Goal: Task Accomplishment & Management: Use online tool/utility

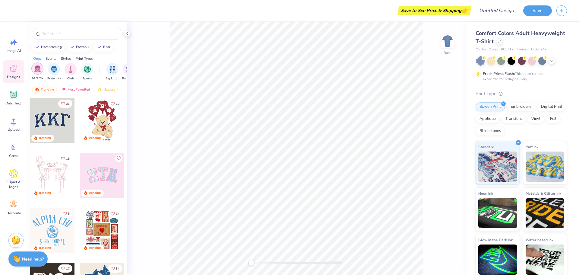
click at [39, 68] on img "filter for Sorority" at bounding box center [37, 68] width 7 height 7
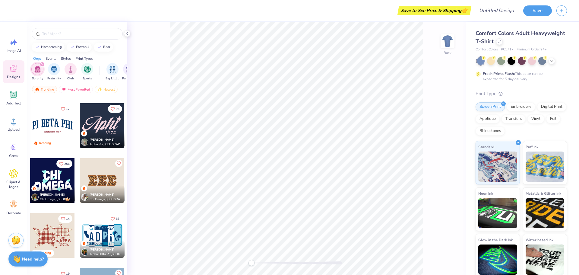
scroll to position [664, 0]
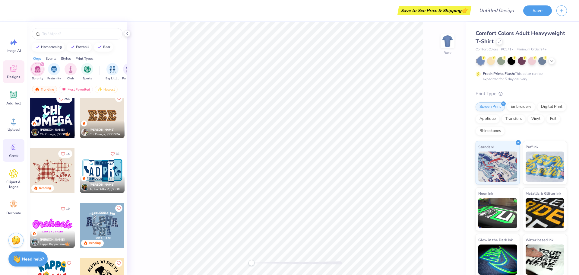
click at [13, 148] on icon at bounding box center [14, 146] width 4 height 5
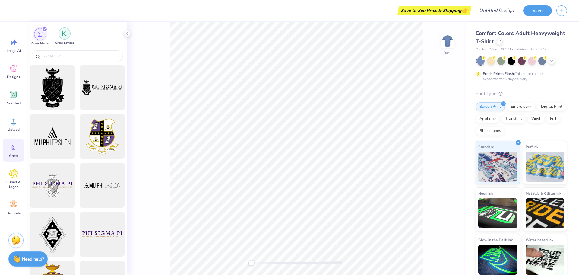
click at [65, 34] on img "filter for Greek Letters" at bounding box center [65, 33] width 6 height 6
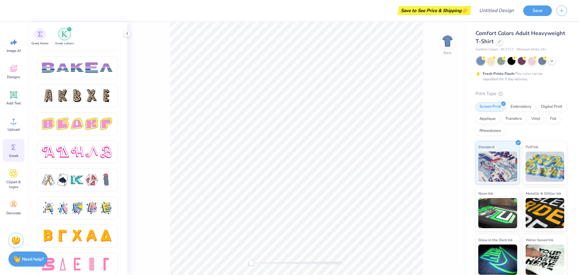
scroll to position [979, 0]
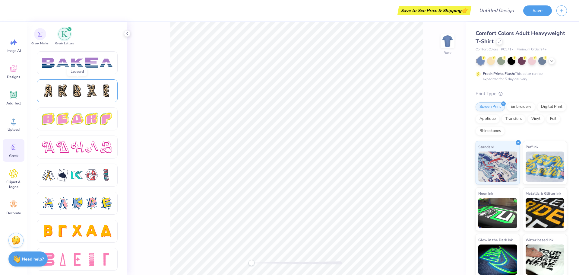
click at [75, 95] on div at bounding box center [77, 90] width 13 height 13
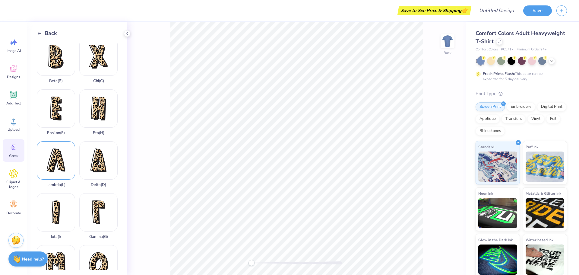
scroll to position [60, 0]
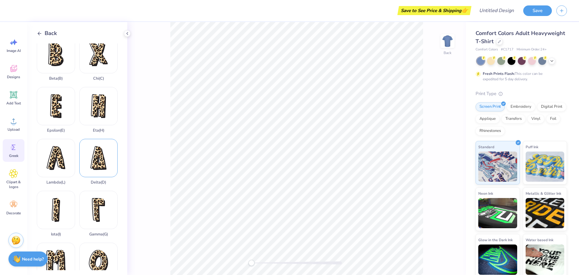
click at [98, 157] on div "Delta ( D )" at bounding box center [98, 162] width 38 height 46
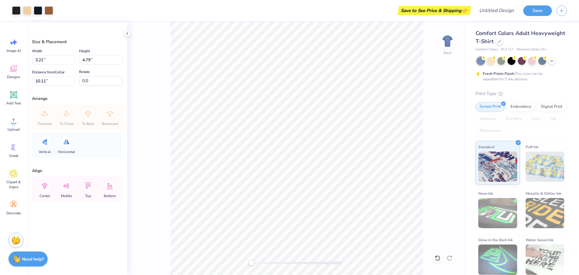
type input "3.40"
type input "5.06"
type input "9.83"
click at [126, 34] on icon at bounding box center [127, 33] width 5 height 5
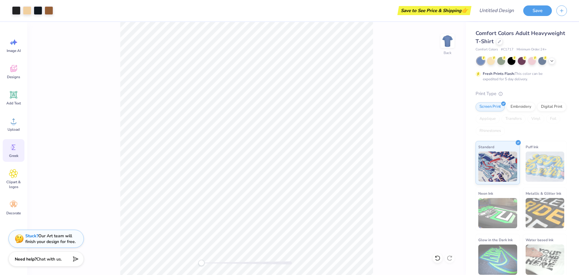
click at [14, 151] on icon at bounding box center [13, 147] width 9 height 9
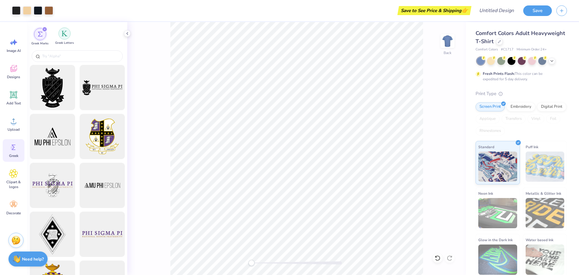
click at [64, 38] on div "filter for Greek Letters" at bounding box center [65, 33] width 12 height 12
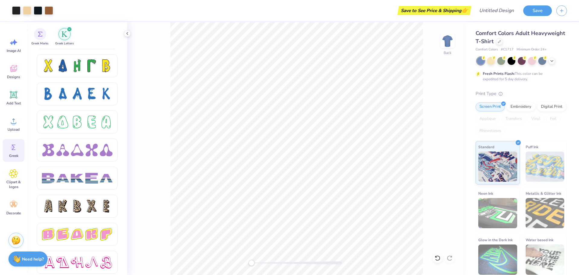
scroll to position [967, 0]
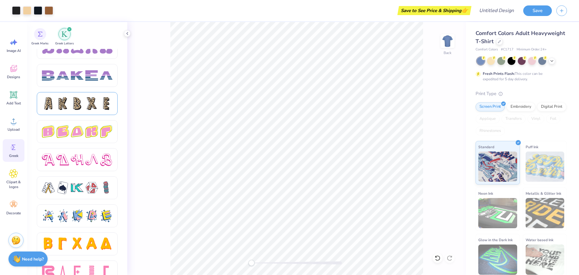
click at [74, 100] on div at bounding box center [77, 103] width 13 height 13
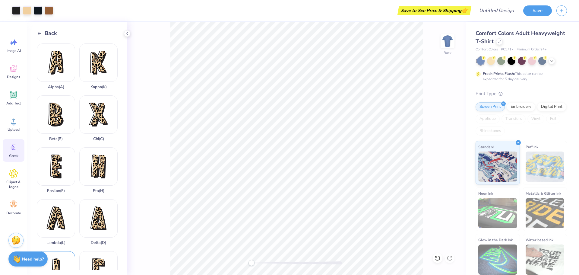
click at [56, 255] on div "Iota ( I )" at bounding box center [56, 274] width 38 height 46
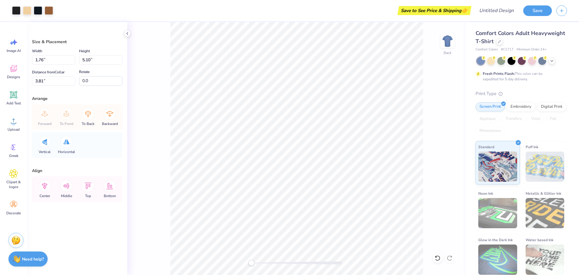
type input "1.76"
type input "5.10"
type input "3.81"
click at [16, 149] on icon at bounding box center [13, 147] width 9 height 9
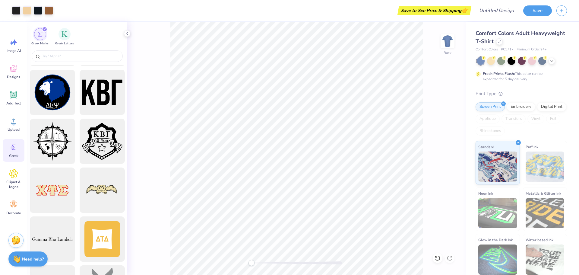
scroll to position [603, 0]
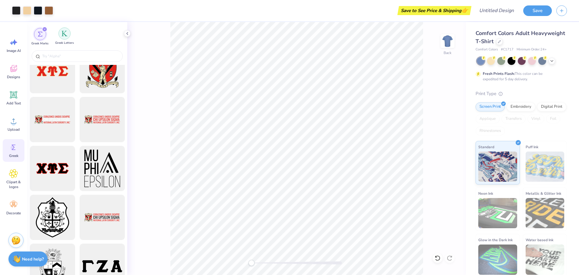
click at [64, 37] on div "filter for Greek Letters" at bounding box center [65, 33] width 12 height 12
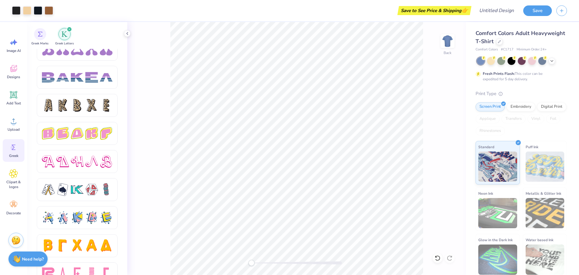
scroll to position [965, 0]
click at [92, 104] on div at bounding box center [91, 105] width 13 height 13
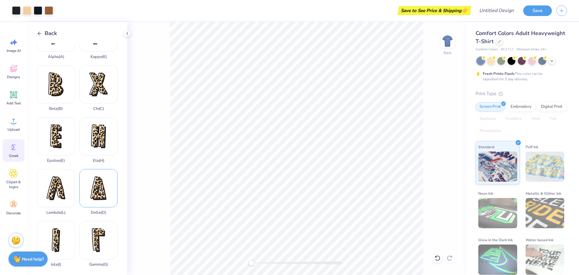
scroll to position [0, 0]
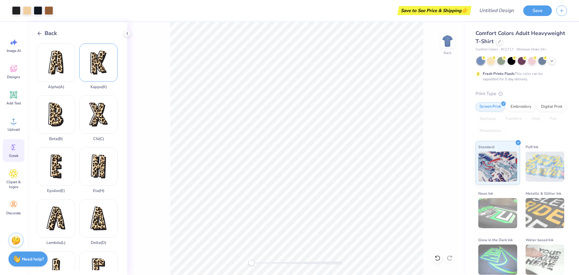
click at [95, 55] on div "Kappa ( K )" at bounding box center [98, 66] width 38 height 46
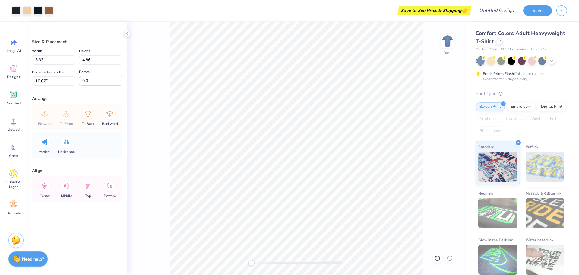
type input "3.39"
type input "4.95"
type input "3.81"
type input "1.76"
click at [121, 62] on input "5.09" at bounding box center [100, 59] width 43 height 9
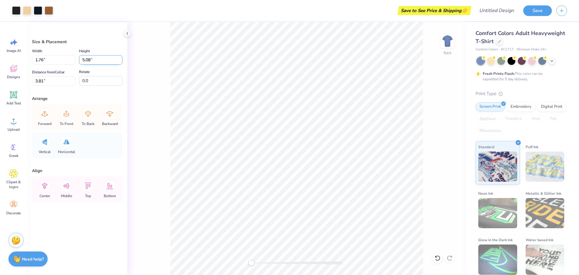
click at [121, 62] on input "5.08" at bounding box center [100, 59] width 43 height 9
click at [121, 62] on input "5.07" at bounding box center [100, 59] width 43 height 9
click at [121, 62] on input "5.06" at bounding box center [100, 59] width 43 height 9
click at [121, 62] on input "5.05" at bounding box center [100, 59] width 43 height 9
click at [121, 62] on input "5.04" at bounding box center [100, 59] width 43 height 9
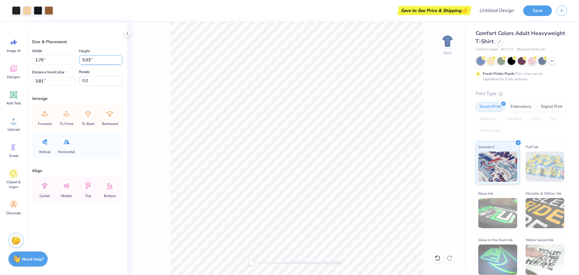
click at [121, 62] on input "5.03" at bounding box center [100, 59] width 43 height 9
click at [121, 62] on input "5.02" at bounding box center [100, 59] width 43 height 9
click at [121, 62] on input "5.01" at bounding box center [100, 59] width 43 height 9
type input "5"
click at [121, 62] on input "5" at bounding box center [100, 59] width 43 height 9
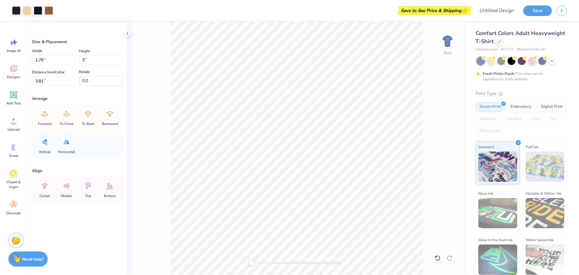
type input "3.39"
type input "4.95"
type input "1.76"
drag, startPoint x: 101, startPoint y: 60, endPoint x: 71, endPoint y: 60, distance: 29.9
click at [71, 60] on div "Width 1.76 1.76 " Height 5.10 5.10 "" at bounding box center [77, 55] width 90 height 17
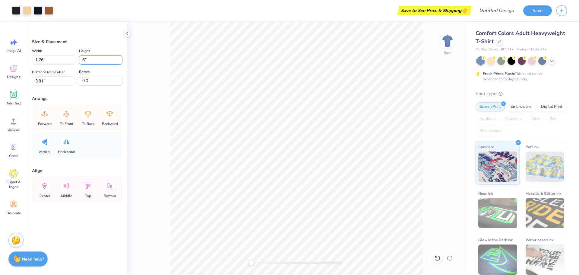
type input "6"
type input "2.07"
type input "6.00"
type input "3.36"
type input "3.40"
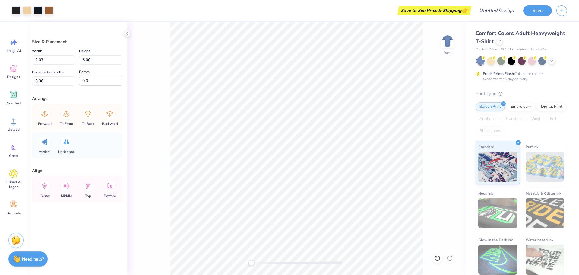
type input "5.06"
type input "3.81"
drag, startPoint x: 96, startPoint y: 57, endPoint x: 55, endPoint y: 57, distance: 41.0
click at [55, 57] on div "Width 3.40 3.40 " Height 5.06 5.06 "" at bounding box center [77, 55] width 90 height 17
type input "6"
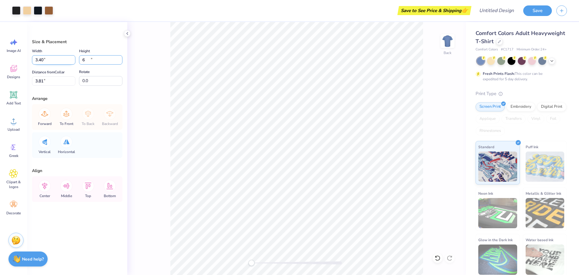
type input "4.03"
type input "6.00"
type input "3.34"
type input "3.39"
type input "4.95"
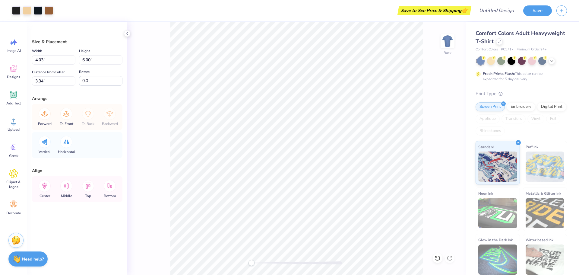
type input "3.81"
drag, startPoint x: 102, startPoint y: 61, endPoint x: 19, endPoint y: 49, distance: 83.7
click at [19, 49] on div "Art colors Save to See Price & Shipping 👉 Design Title Save Image AI Designs Ad…" at bounding box center [289, 137] width 579 height 275
type input "6"
type input "4.11"
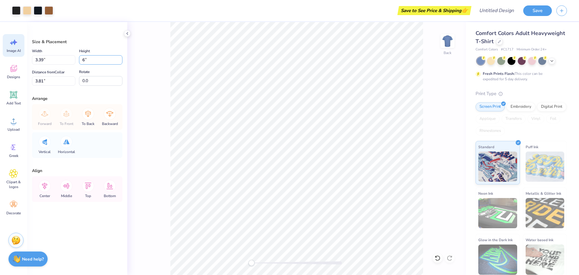
type input "6.00"
type input "3.28"
type input "2.07"
type input "3.36"
type input "4.03"
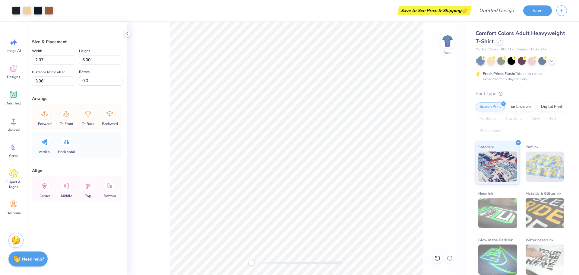
type input "3.34"
click at [151, 74] on div "Back" at bounding box center [296, 148] width 339 height 253
click at [67, 186] on icon at bounding box center [66, 186] width 12 height 12
click at [42, 185] on icon at bounding box center [44, 185] width 5 height 7
click at [66, 187] on icon at bounding box center [66, 186] width 12 height 12
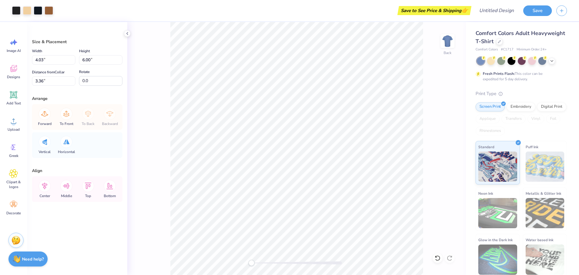
type input "4.11"
click at [11, 203] on icon at bounding box center [13, 204] width 9 height 9
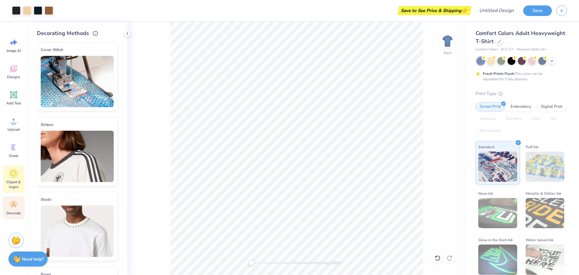
click at [10, 179] on div "Clipart & logos" at bounding box center [14, 178] width 22 height 27
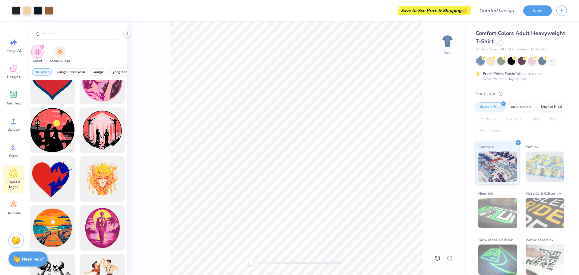
scroll to position [4917, 0]
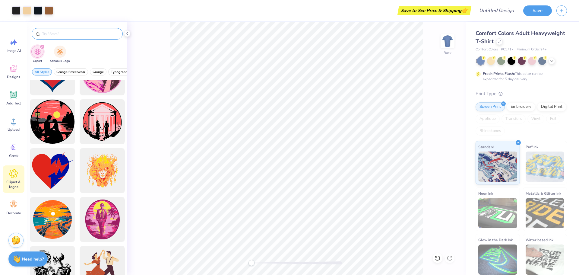
click at [51, 33] on input "text" at bounding box center [80, 34] width 77 height 6
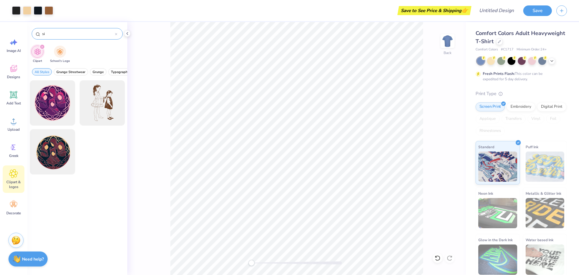
type input "s"
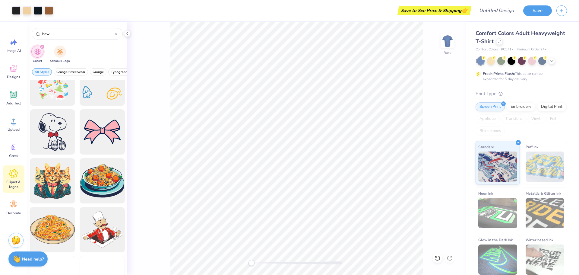
scroll to position [1780, 0]
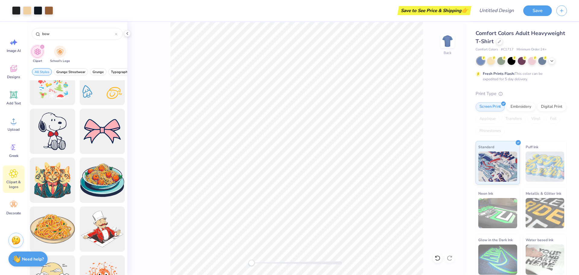
drag, startPoint x: 90, startPoint y: 33, endPoint x: 24, endPoint y: 33, distance: 66.4
click at [24, 33] on div "Art colors Save to See Price & Shipping 👉 Design Title Save Image AI Designs Ad…" at bounding box center [289, 137] width 579 height 275
type input "greek"
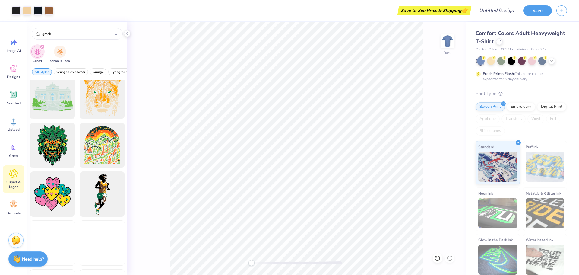
scroll to position [995, 0]
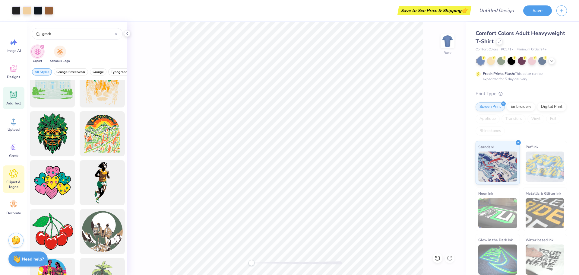
click at [17, 99] on icon at bounding box center [13, 94] width 9 height 9
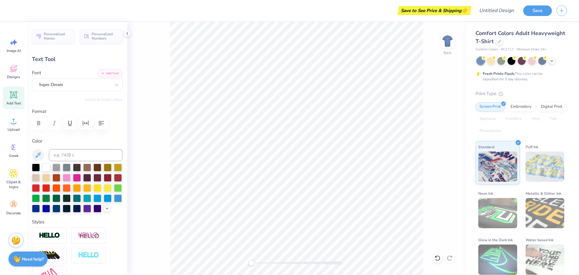
scroll to position [5, 1]
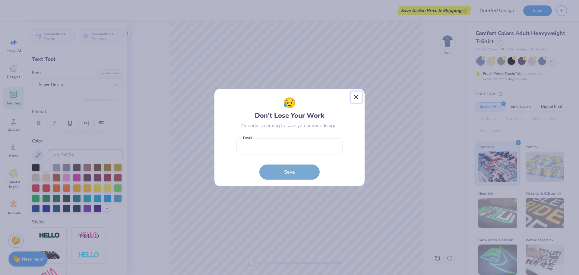
click at [355, 97] on button "Close" at bounding box center [356, 96] width 11 height 11
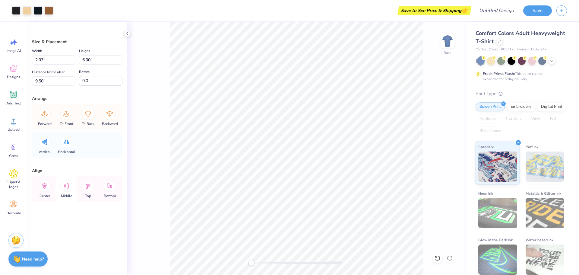
click at [64, 192] on div "Middle" at bounding box center [67, 189] width 22 height 26
click at [42, 187] on icon at bounding box center [45, 186] width 12 height 12
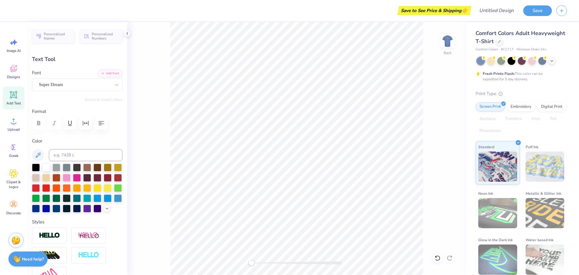
type textarea "S"
type textarea "W"
type textarea "E"
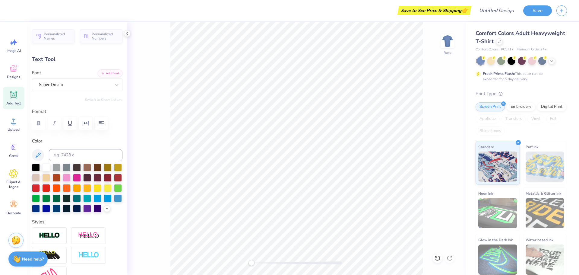
type textarea "W"
type textarea "Fall Rush 25'"
click at [34, 167] on div at bounding box center [36, 167] width 8 height 8
click at [46, 167] on div at bounding box center [46, 167] width 8 height 8
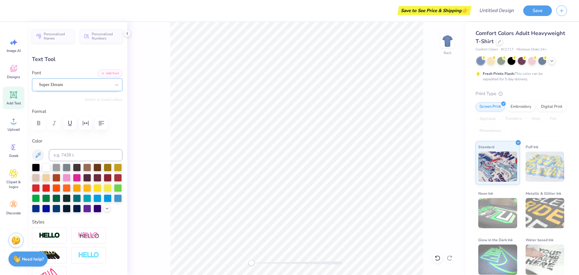
click at [64, 84] on div "Super Dream" at bounding box center [74, 84] width 73 height 9
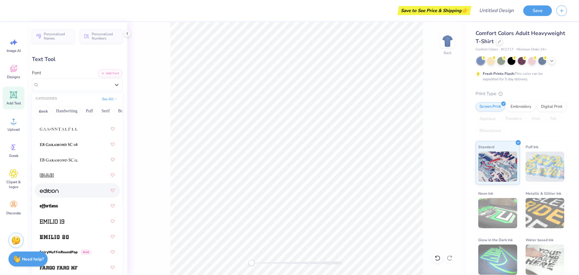
scroll to position [1689, 0]
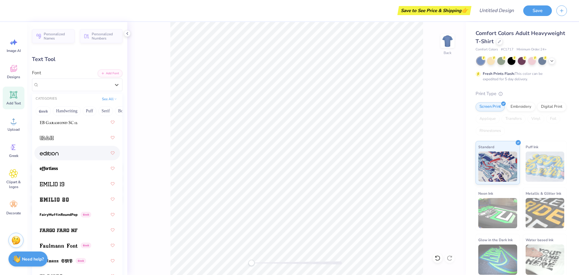
click at [62, 153] on div at bounding box center [77, 153] width 75 height 11
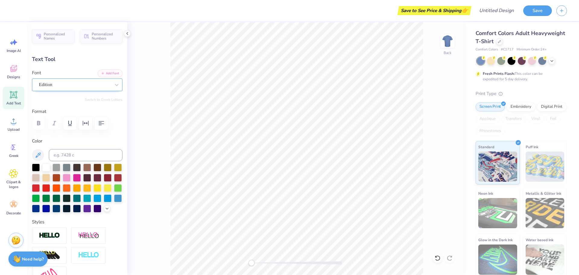
click at [82, 87] on div "Edition" at bounding box center [74, 84] width 73 height 9
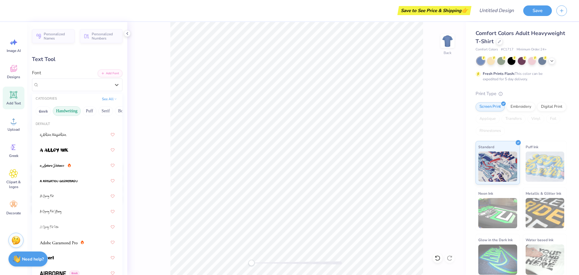
click at [65, 112] on button "Handwriting" at bounding box center [67, 111] width 28 height 10
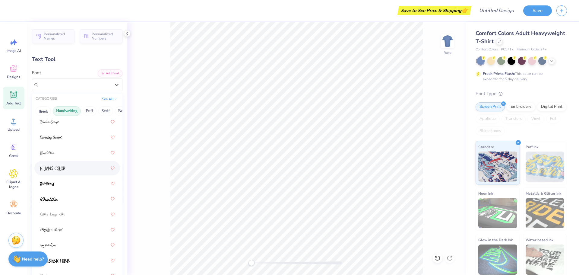
scroll to position [121, 0]
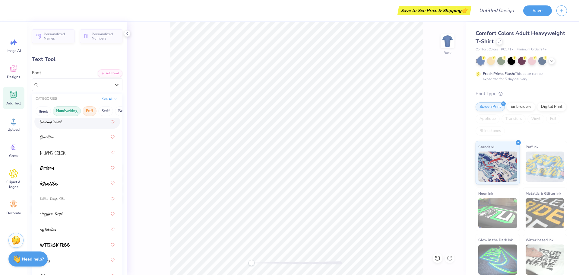
click at [90, 113] on button "Puff" at bounding box center [90, 111] width 14 height 10
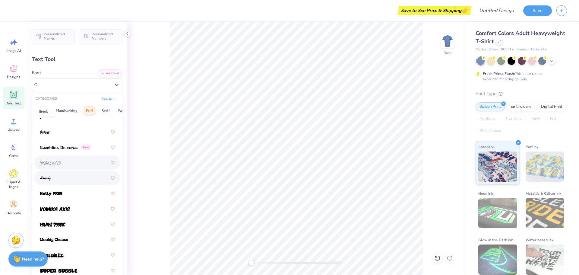
scroll to position [63, 0]
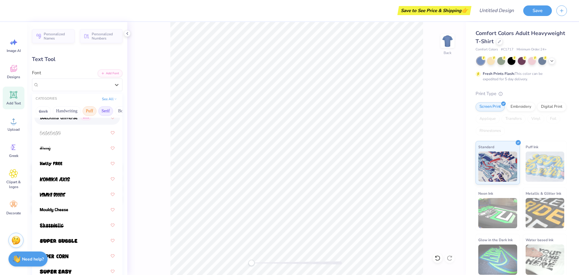
click at [103, 113] on button "Serif" at bounding box center [105, 111] width 15 height 10
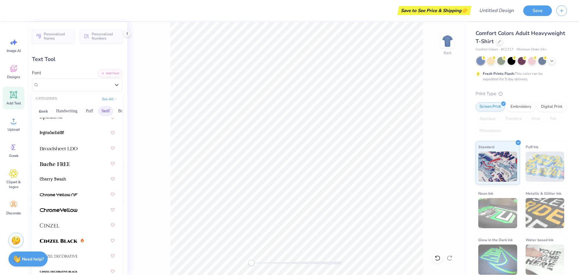
scroll to position [756, 0]
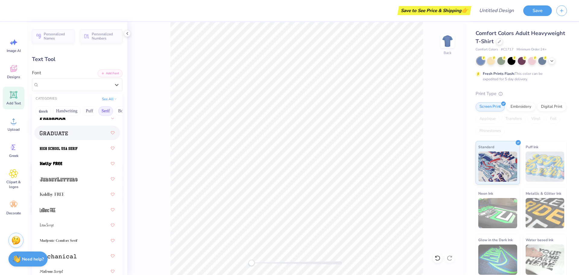
click at [62, 136] on div at bounding box center [77, 132] width 75 height 11
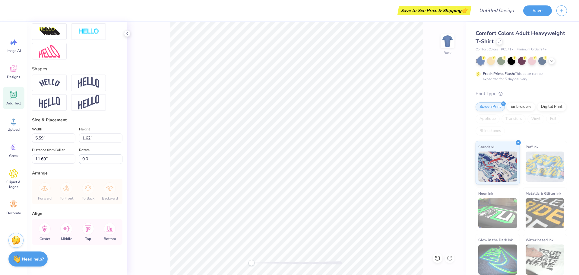
scroll to position [234, 0]
click at [69, 140] on input "5.55" at bounding box center [53, 137] width 43 height 9
click at [69, 140] on input "5.54" at bounding box center [53, 137] width 43 height 9
click at [69, 140] on input "5.53" at bounding box center [53, 137] width 43 height 9
click at [71, 139] on input "5.52" at bounding box center [53, 137] width 43 height 9
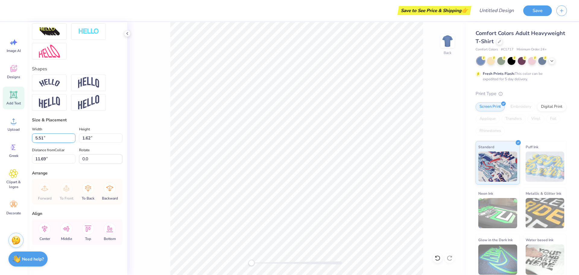
click at [71, 139] on input "5.51" at bounding box center [53, 137] width 43 height 9
click at [71, 139] on input "5.5" at bounding box center [53, 137] width 43 height 9
click at [71, 139] on input "5.49" at bounding box center [53, 137] width 43 height 9
click at [71, 139] on input "5.48" at bounding box center [53, 137] width 43 height 9
click at [71, 139] on input "5.47" at bounding box center [53, 137] width 43 height 9
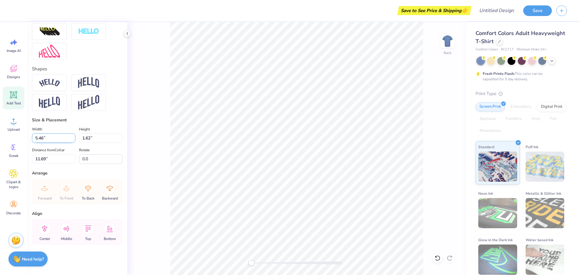
click at [71, 139] on input "5.46" at bounding box center [53, 137] width 43 height 9
click at [69, 139] on input "5.45" at bounding box center [53, 137] width 43 height 9
click at [69, 139] on input "5.3" at bounding box center [53, 137] width 43 height 9
click at [69, 139] on input "5.29" at bounding box center [53, 137] width 43 height 9
click at [69, 139] on input "5.28" at bounding box center [53, 137] width 43 height 9
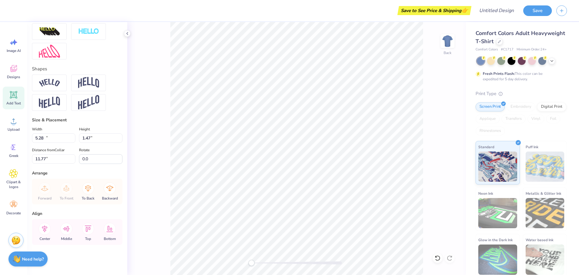
type input "13.38"
type input "1.47"
type input "11.77"
type input "6.61"
type input "0.73"
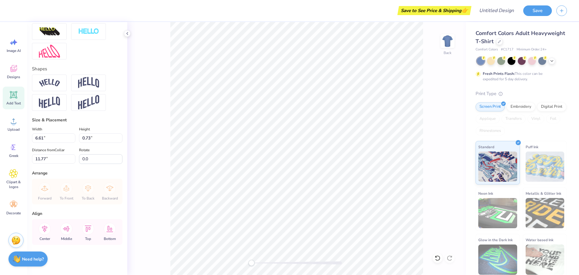
scroll to position [5, 2]
type textarea "Fall Rush 2025'"
type input "7.79"
type input "9.84"
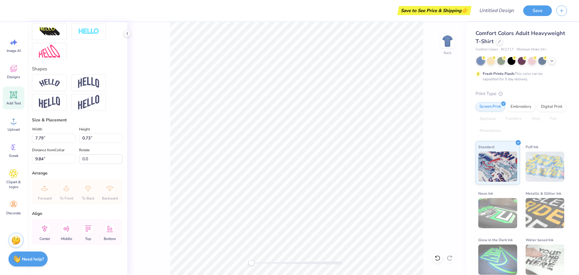
scroll to position [5, 1]
type textarea "Fall Rush 2025"
click at [513, 62] on div at bounding box center [512, 60] width 8 height 8
type input "7.55"
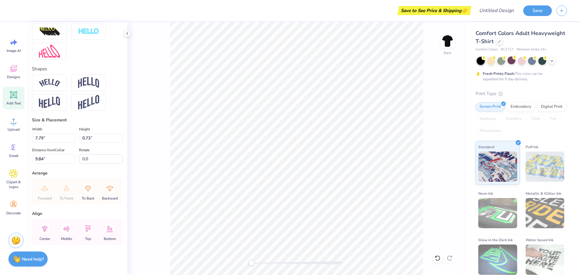
type input "0.68"
type input "9.86"
click at [523, 60] on div at bounding box center [522, 60] width 8 height 8
click at [534, 62] on div at bounding box center [532, 60] width 8 height 8
click at [542, 62] on div at bounding box center [542, 60] width 8 height 8
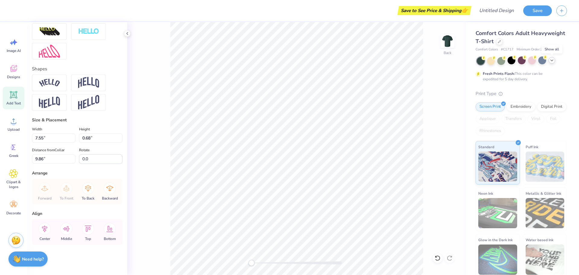
click at [551, 62] on icon at bounding box center [552, 60] width 5 height 5
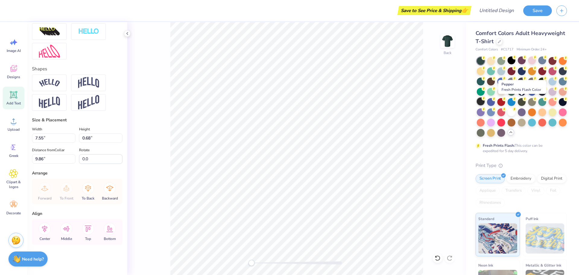
click at [486, 100] on icon at bounding box center [484, 98] width 4 height 4
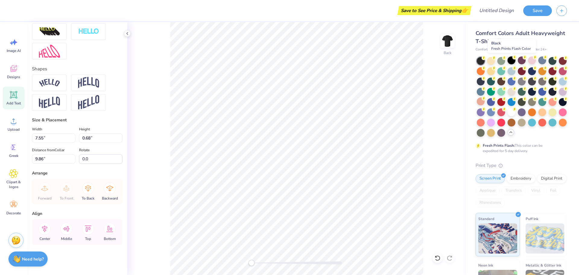
click at [512, 62] on div at bounding box center [512, 60] width 8 height 8
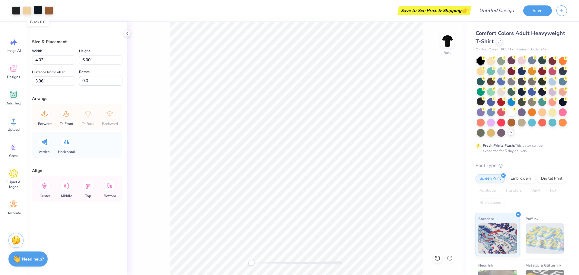
click at [37, 11] on div at bounding box center [38, 10] width 8 height 8
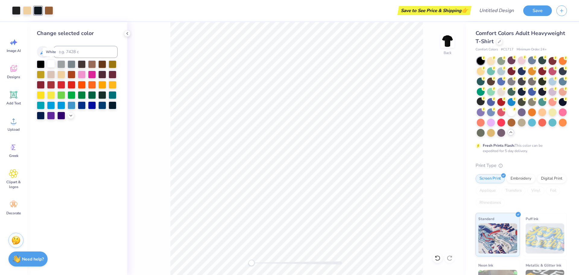
click at [50, 63] on div at bounding box center [51, 64] width 8 height 8
click at [42, 65] on div at bounding box center [41, 64] width 8 height 8
click at [17, 11] on div at bounding box center [16, 10] width 8 height 8
click at [49, 63] on div at bounding box center [51, 64] width 8 height 8
click at [48, 96] on div at bounding box center [51, 94] width 8 height 8
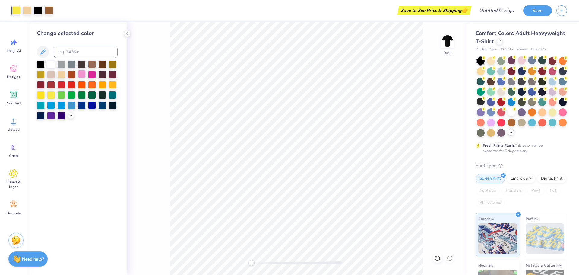
click at [82, 74] on div at bounding box center [82, 74] width 8 height 8
click at [90, 75] on div at bounding box center [92, 74] width 8 height 8
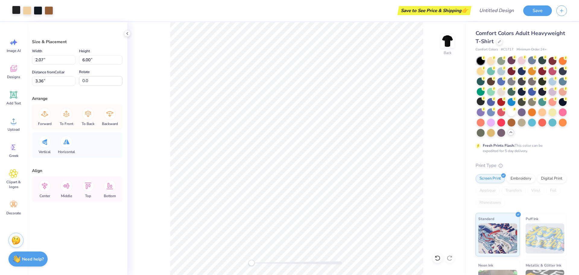
click at [15, 11] on div at bounding box center [16, 10] width 8 height 8
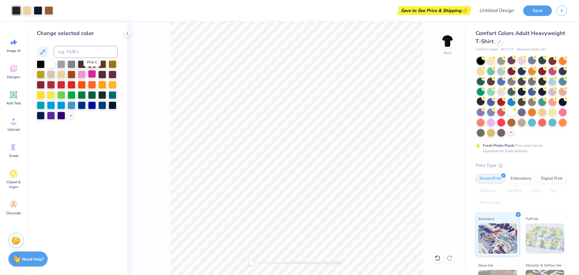
click at [94, 72] on div at bounding box center [92, 74] width 8 height 8
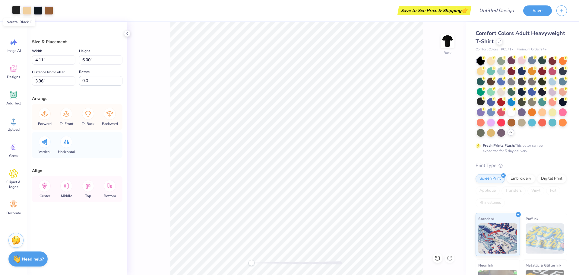
click at [16, 12] on div at bounding box center [16, 10] width 8 height 8
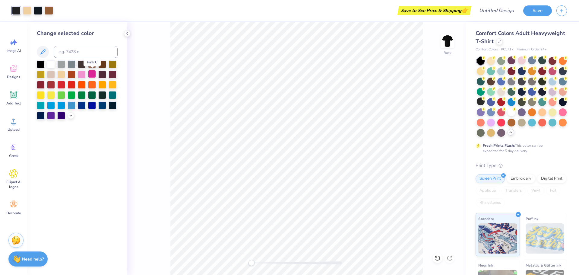
click at [90, 73] on div at bounding box center [92, 74] width 8 height 8
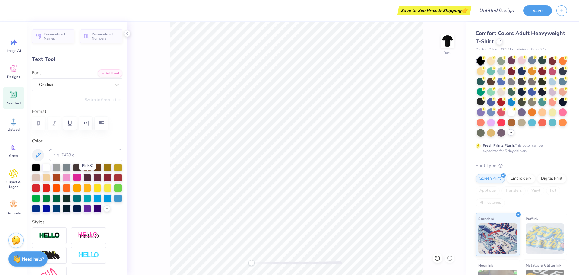
click at [81, 178] on div at bounding box center [77, 177] width 8 height 8
click at [129, 85] on div "Back" at bounding box center [296, 148] width 339 height 253
type input "6.79"
type input "0.61"
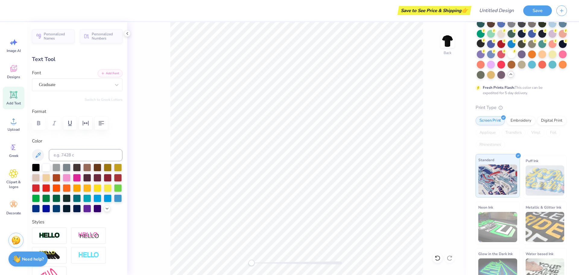
scroll to position [60, 0]
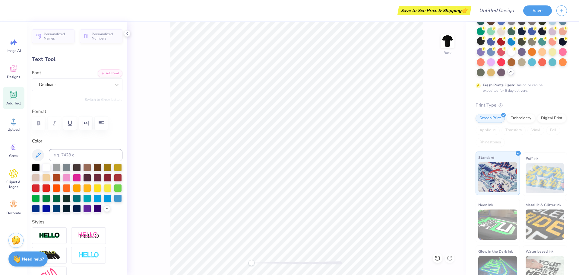
click at [498, 178] on img at bounding box center [497, 177] width 39 height 30
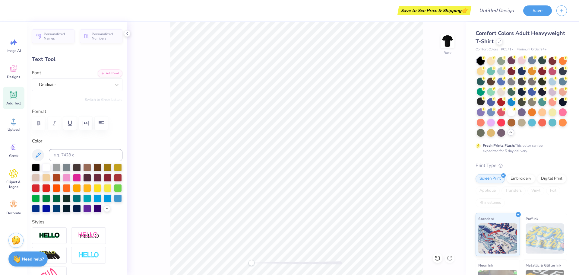
scroll to position [84, 0]
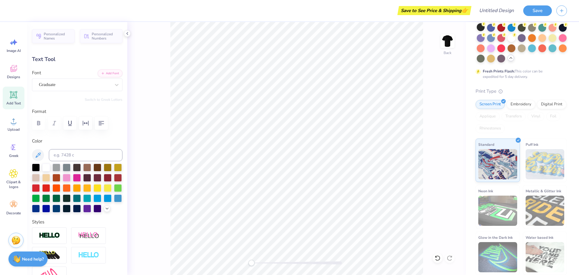
click at [433, 14] on div "Save to See Price & Shipping 👉" at bounding box center [434, 10] width 71 height 9
click at [466, 12] on span "👉" at bounding box center [465, 10] width 7 height 7
click at [504, 11] on input "Design Title" at bounding box center [489, 11] width 59 height 12
type input "DIK"
click at [540, 9] on button "Save" at bounding box center [537, 10] width 29 height 11
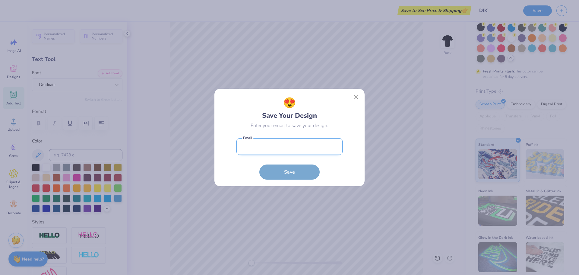
click at [254, 148] on input "email" at bounding box center [289, 146] width 106 height 17
type input "[EMAIL_ADDRESS][DOMAIN_NAME]"
click at [281, 169] on button "Save" at bounding box center [289, 170] width 60 height 15
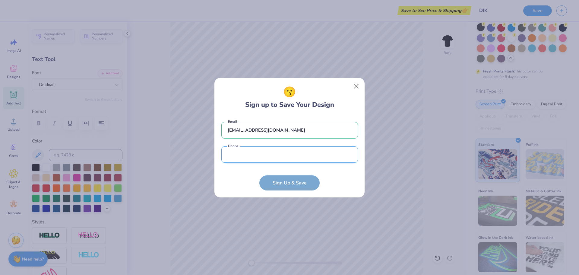
click at [267, 157] on input "tel" at bounding box center [289, 154] width 137 height 17
type input "(181) 383-8109"
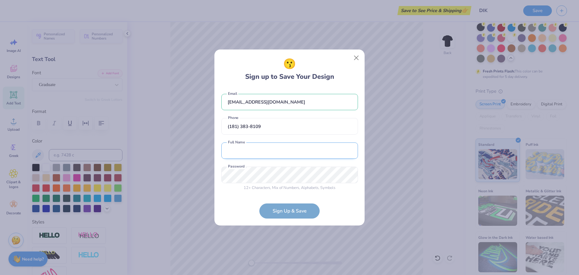
click at [249, 150] on input "text" at bounding box center [289, 150] width 137 height 17
type input "[PERSON_NAME]"
click at [281, 211] on form "[EMAIL_ADDRESS][DOMAIN_NAME] Email [PHONE_NUMBER] Phone [PERSON_NAME] Full Name…" at bounding box center [289, 153] width 137 height 131
click at [276, 208] on form "[EMAIL_ADDRESS][DOMAIN_NAME] Email [PHONE_NUMBER] Phone [PERSON_NAME] Full Name…" at bounding box center [289, 153] width 137 height 131
click at [201, 163] on div "😗 Sign up to Save Your Design [EMAIL_ADDRESS][DOMAIN_NAME] Email [PHONE_NUMBER]…" at bounding box center [289, 137] width 579 height 275
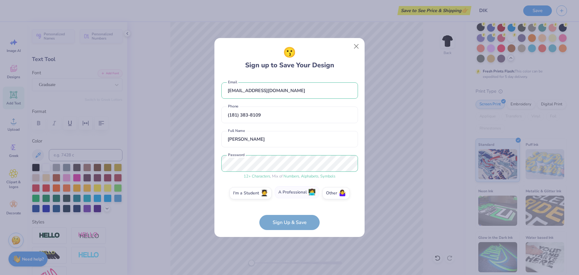
click at [292, 195] on label "A Professional 👩‍💻" at bounding box center [297, 192] width 45 height 12
click at [292, 195] on input "A Professional 👩‍💻" at bounding box center [290, 195] width 4 height 4
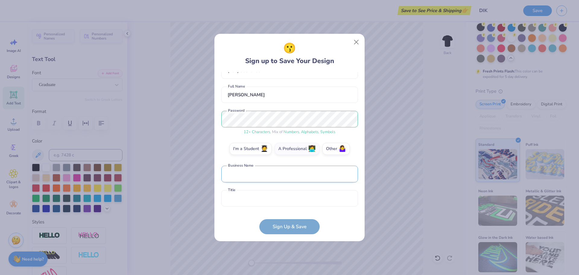
click at [247, 170] on input "text" at bounding box center [289, 174] width 137 height 17
type input "Kiki"
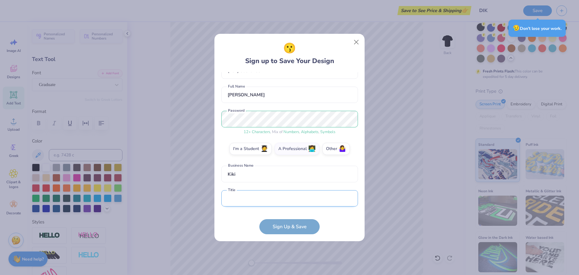
click at [265, 199] on input "text" at bounding box center [289, 198] width 137 height 17
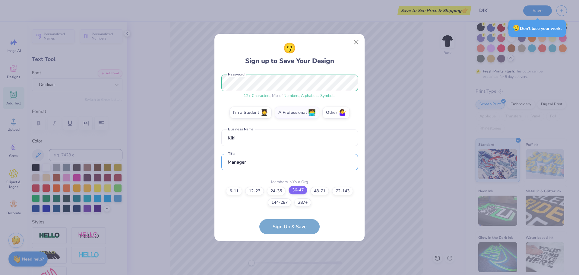
type input "Manager"
click at [303, 191] on label "36-47" at bounding box center [298, 190] width 19 height 8
click at [292, 271] on input "36-47" at bounding box center [290, 273] width 4 height 4
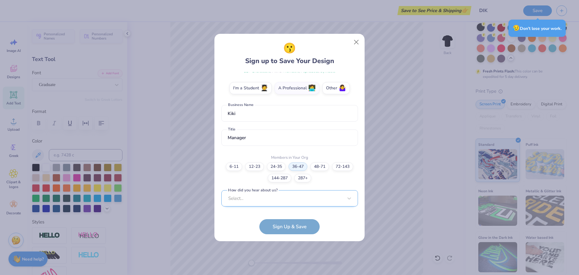
click at [260, 195] on div "Select..." at bounding box center [289, 198] width 137 height 17
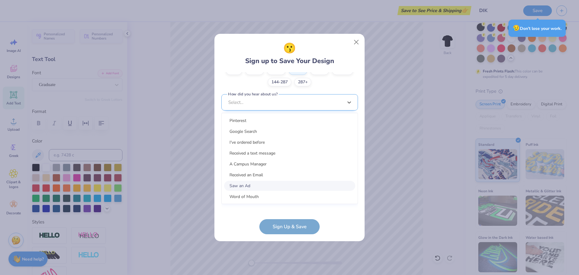
scroll to position [191, 0]
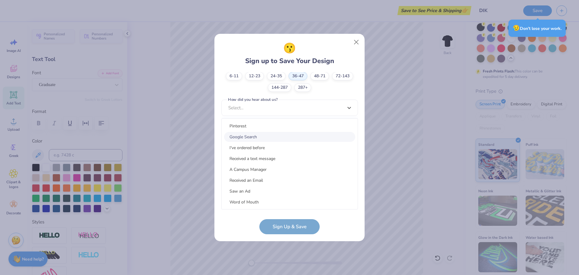
click at [254, 136] on div "Google Search" at bounding box center [289, 137] width 131 height 10
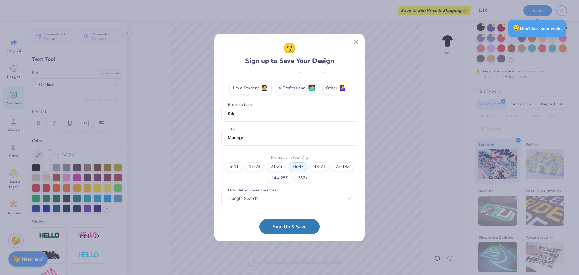
scroll to position [101, 0]
click at [278, 225] on button "Sign Up & Save" at bounding box center [289, 226] width 60 height 15
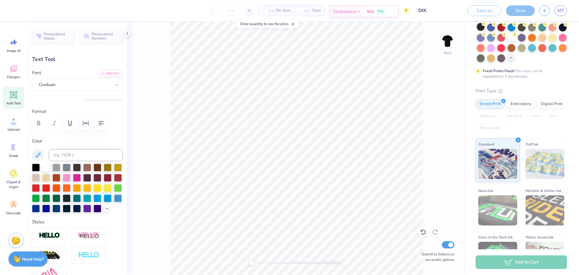
scroll to position [94, 0]
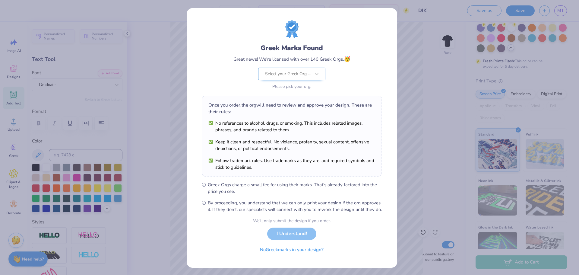
click at [287, 74] on div at bounding box center [288, 74] width 46 height 8
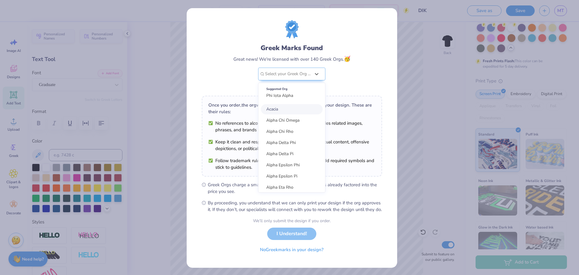
click at [369, 69] on div "Greek Marks Found Great news! We're licensed with over 140 Greek Orgs. 🥳 option…" at bounding box center [292, 55] width 180 height 71
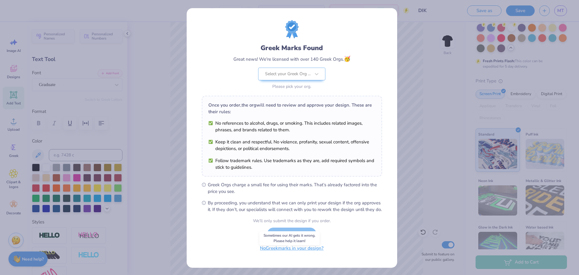
click at [295, 254] on button "No Greek marks in your design?" at bounding box center [292, 248] width 74 height 12
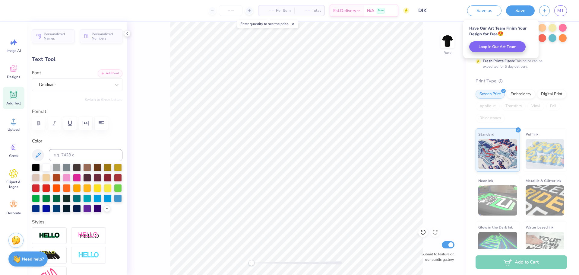
click at [244, 11] on div at bounding box center [230, 10] width 45 height 11
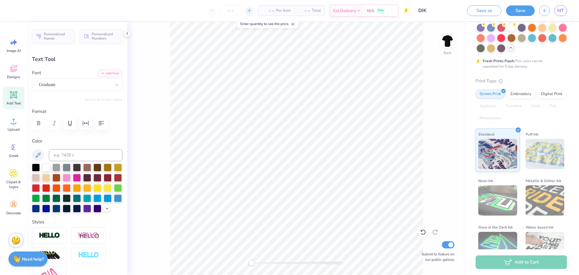
click at [246, 12] on div at bounding box center [249, 11] width 8 height 8
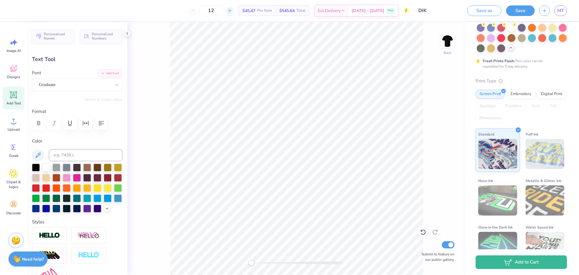
click at [234, 13] on div at bounding box center [230, 11] width 8 height 8
type input "14"
